Goal: Task Accomplishment & Management: Manage account settings

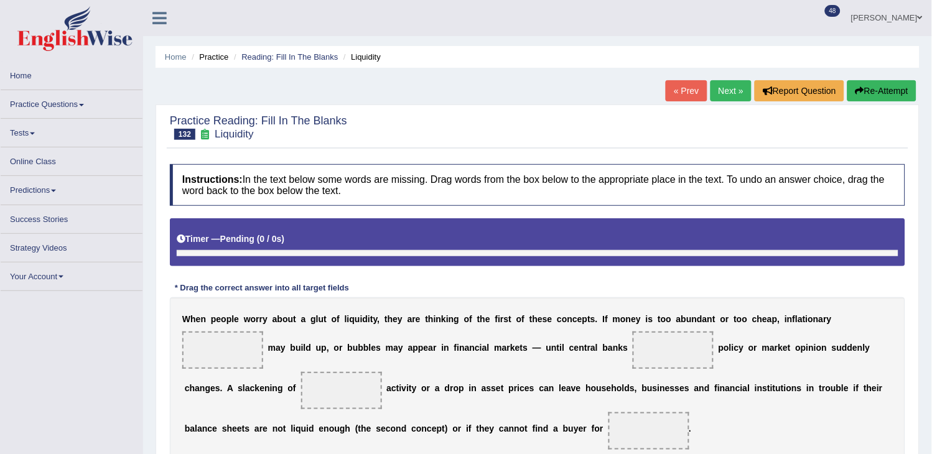
click at [54, 97] on link "Practice Questions" at bounding box center [72, 102] width 142 height 24
click at [54, 98] on link "Practice Questions" at bounding box center [72, 102] width 142 height 24
click at [54, 97] on link "Practice Questions" at bounding box center [72, 102] width 142 height 24
click at [54, 98] on link "Practice Questions" at bounding box center [72, 102] width 142 height 24
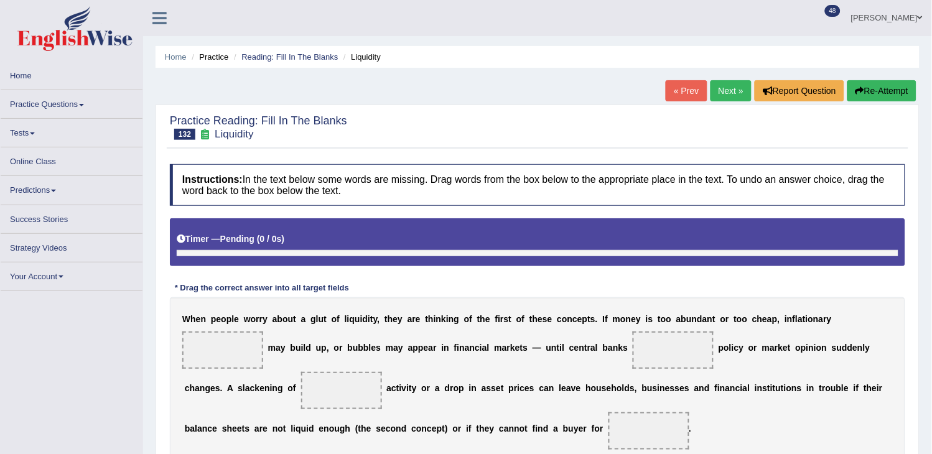
click at [115, 95] on link "Practice Questions" at bounding box center [72, 102] width 142 height 24
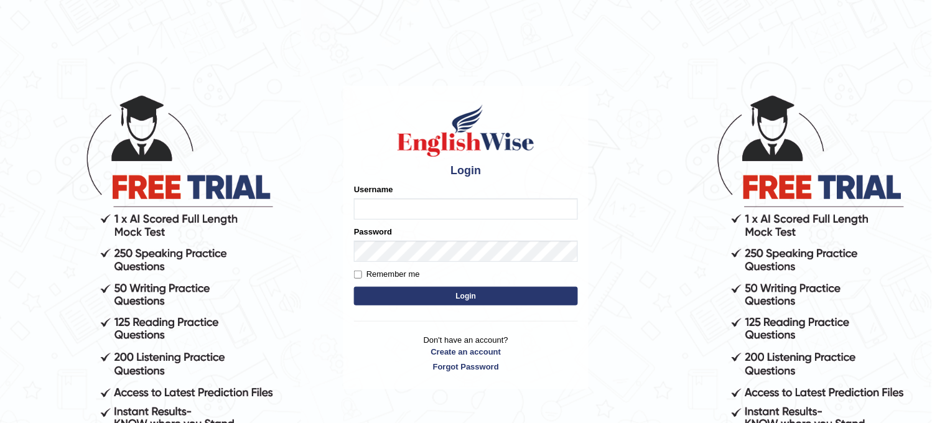
click at [439, 213] on input "Username" at bounding box center [466, 209] width 224 height 21
type input "obehi00"
click at [433, 295] on button "Login" at bounding box center [466, 296] width 224 height 19
